Goal: Information Seeking & Learning: Find specific fact

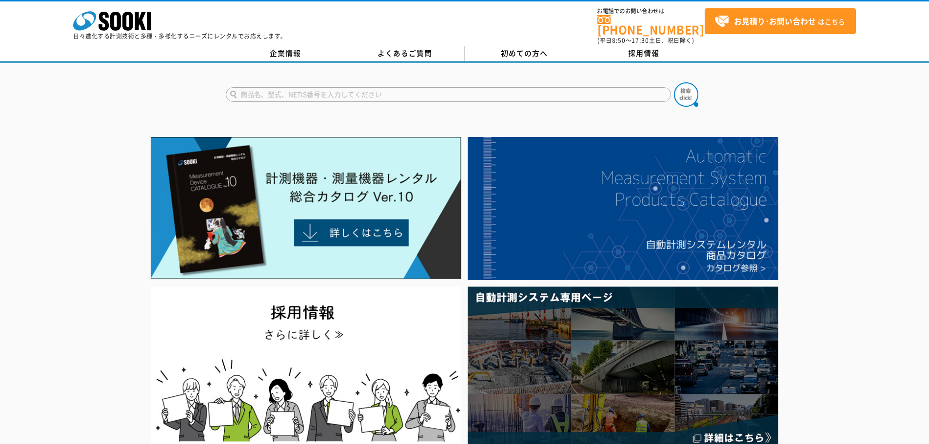
click at [311, 92] on input "text" at bounding box center [448, 94] width 445 height 15
type input "LRTK"
click at [674, 82] on button at bounding box center [686, 94] width 24 height 24
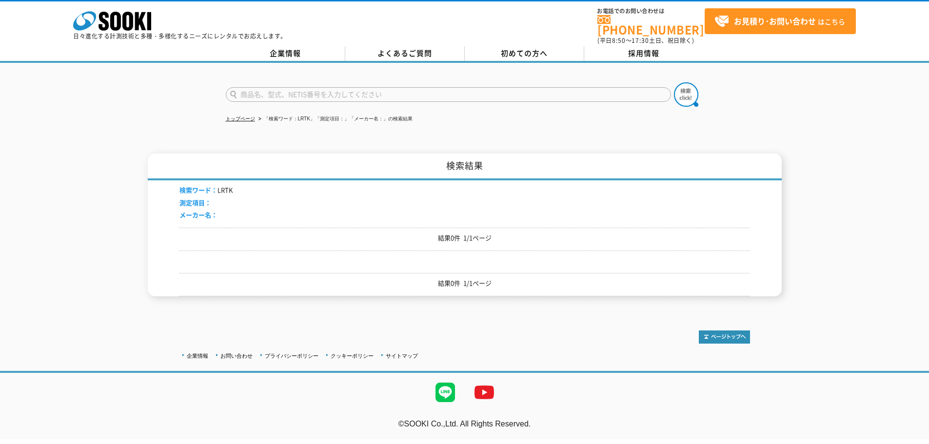
click at [311, 92] on input "text" at bounding box center [448, 94] width 445 height 15
type input "レフィクシア"
click at [674, 82] on button at bounding box center [686, 94] width 24 height 24
